Goal: Information Seeking & Learning: Learn about a topic

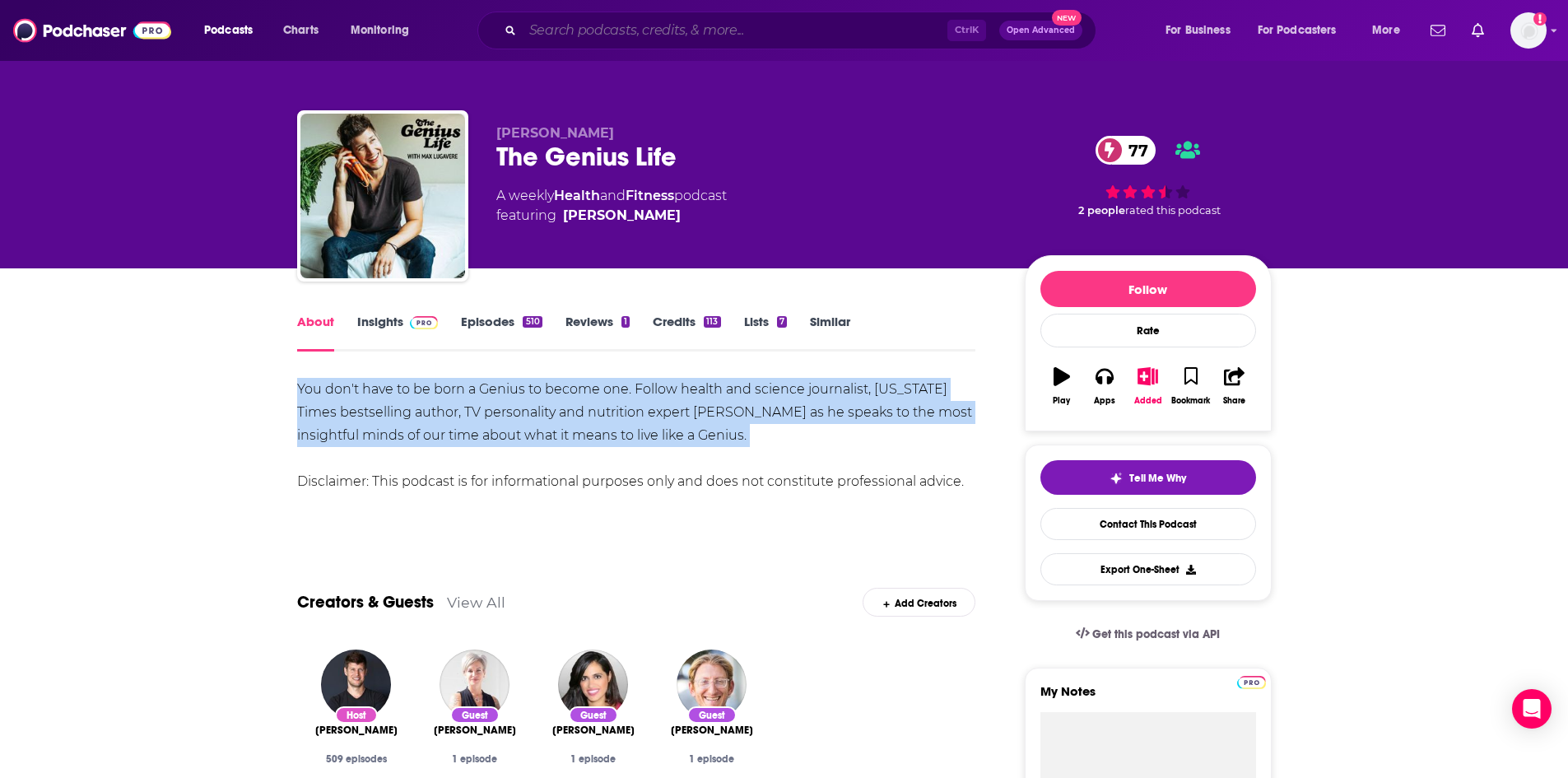
click at [572, 34] on input "Search podcasts, credits, & more..." at bounding box center [735, 30] width 425 height 27
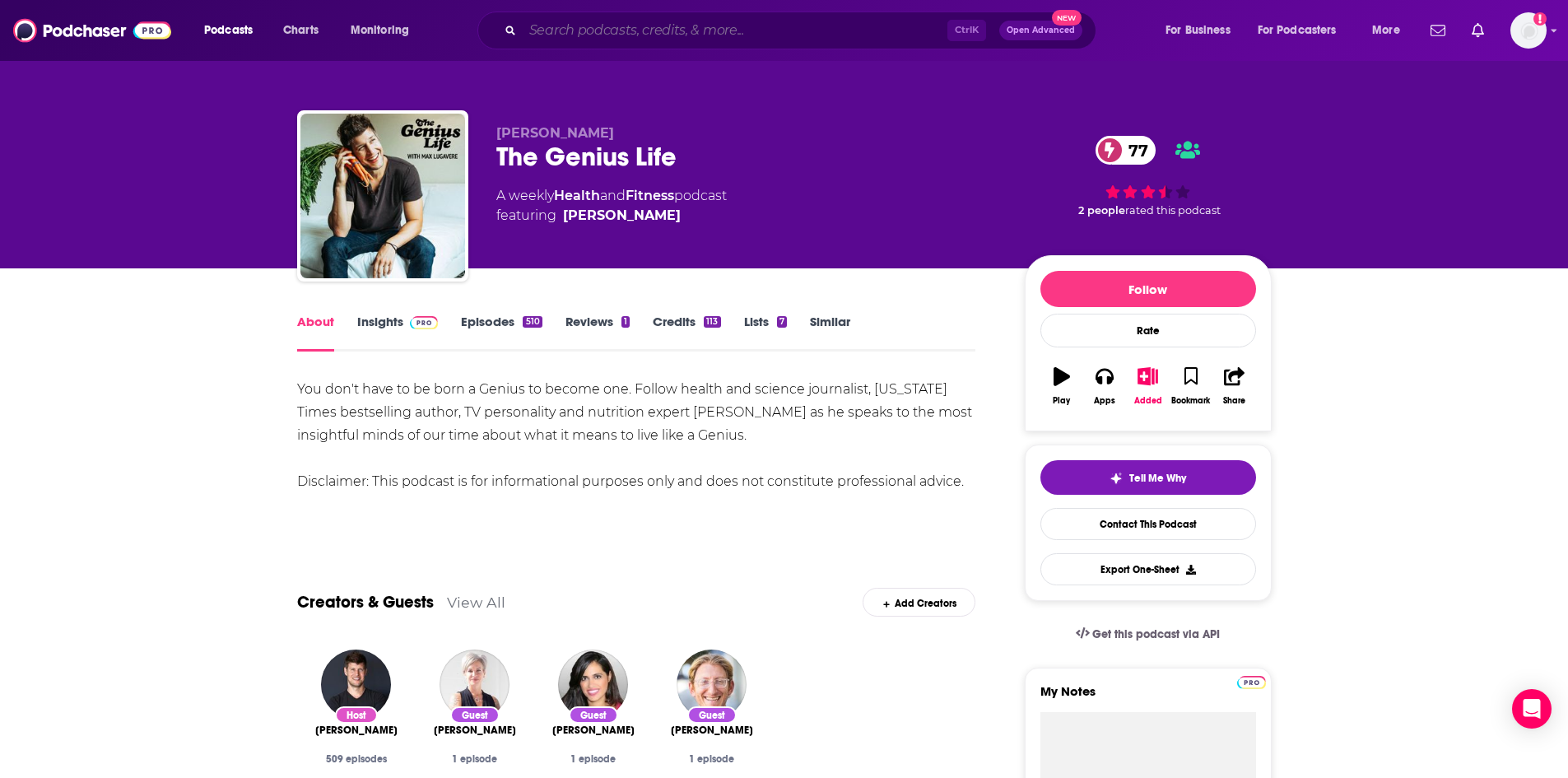
paste input "THE EMPOWERED WOMAN"
type input "THE EMPOWERED WOMAN"
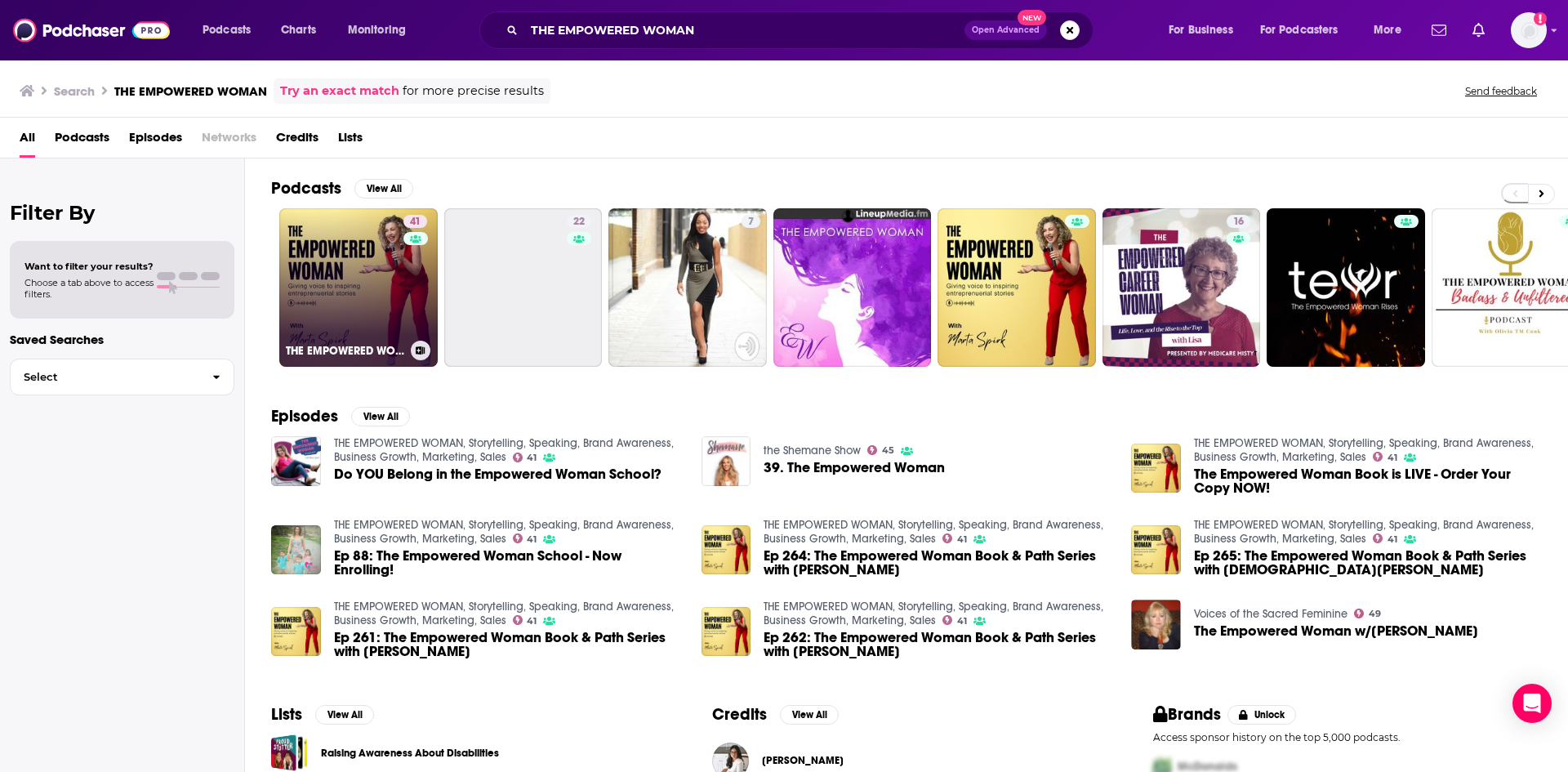
click at [370, 287] on link "41 THE EMPOWERED WOMAN, Storytelling, Speaking, Brand Awareness, Business Growt…" at bounding box center [358, 288] width 159 height 159
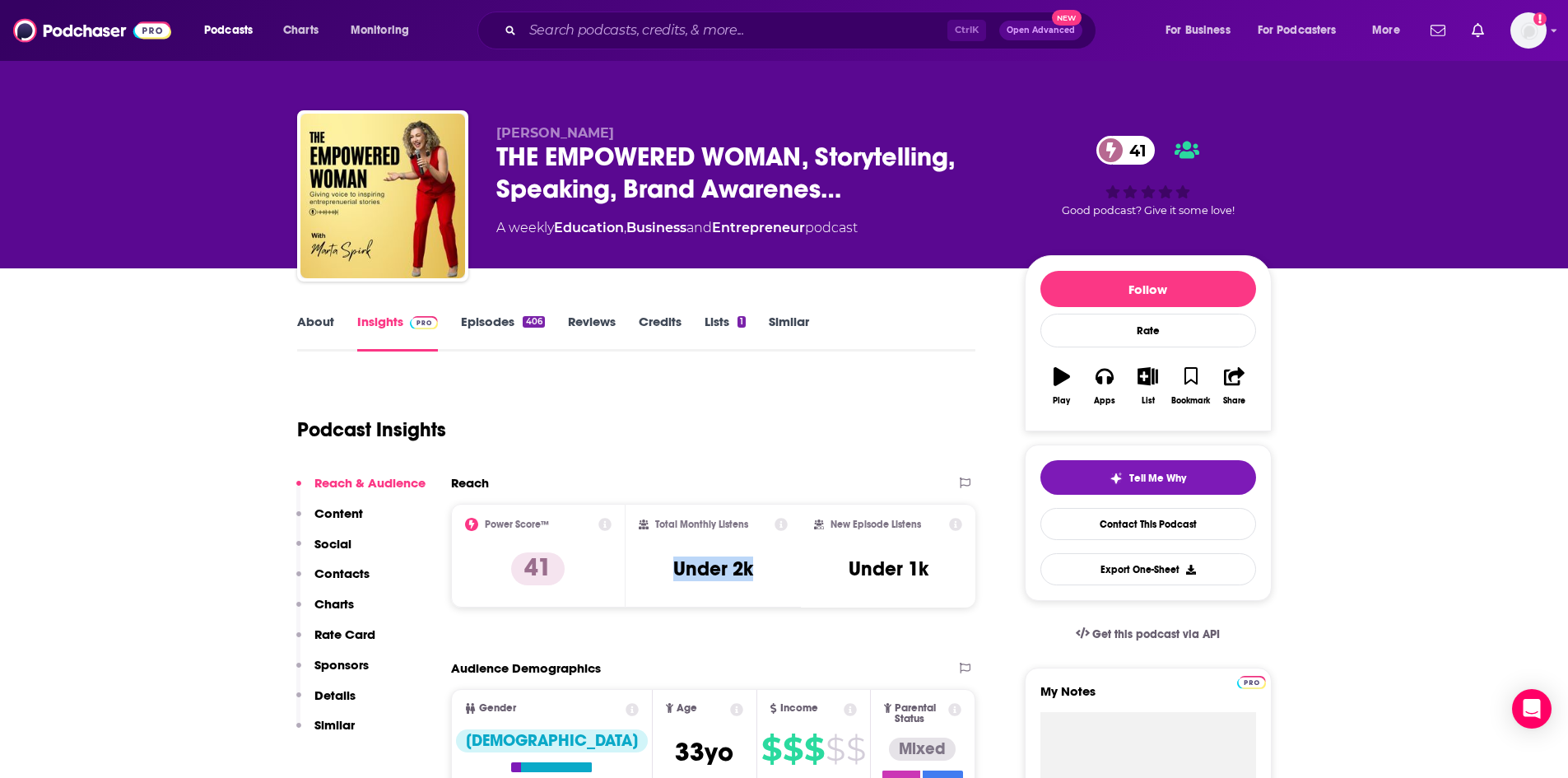
drag, startPoint x: 765, startPoint y: 574, endPoint x: 672, endPoint y: 571, distance: 93.0
click at [672, 571] on div "Total Monthly Listens Under 2k" at bounding box center [713, 556] width 149 height 76
copy h3 "Under 2k"
